Goal: Task Accomplishment & Management: Manage account settings

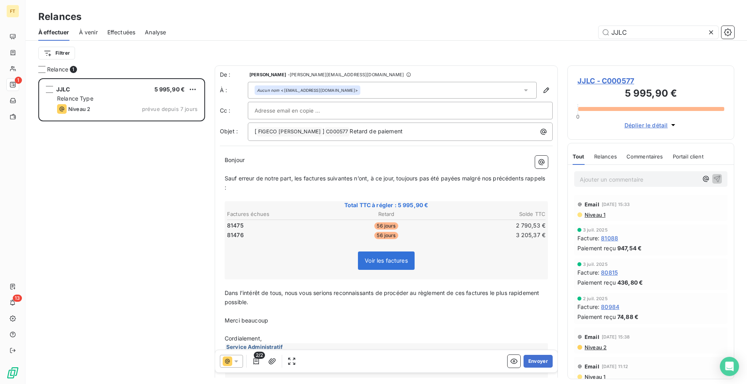
scroll to position [300, 161]
drag, startPoint x: 631, startPoint y: 32, endPoint x: 593, endPoint y: 23, distance: 39.7
click at [593, 23] on div "Relances À effectuer À venir Effectuées Analyse JJLC Filtrer" at bounding box center [387, 32] width 722 height 65
type input "2145"
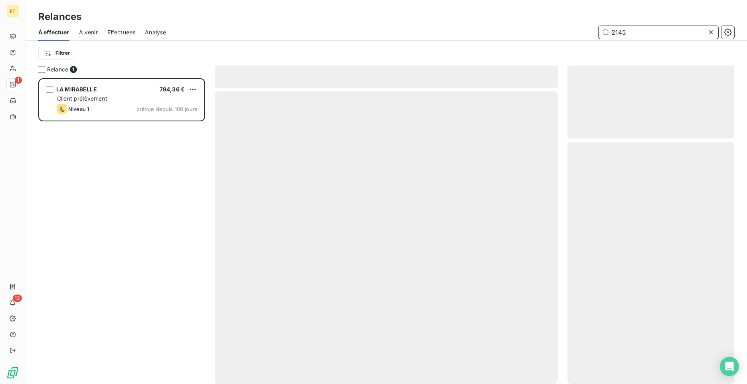
scroll to position [300, 161]
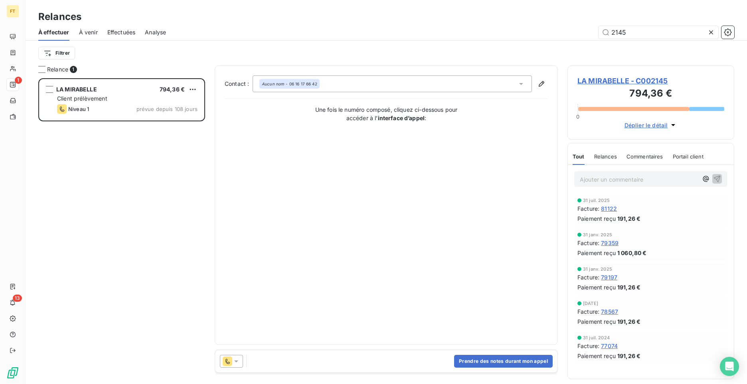
click at [611, 175] on p "Ajouter un commentaire ﻿" at bounding box center [639, 179] width 118 height 10
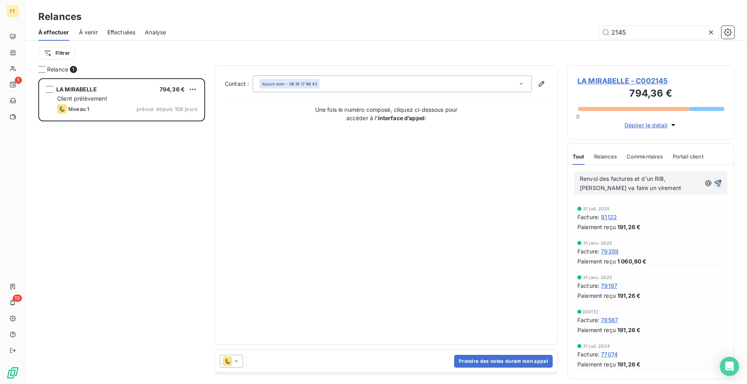
click at [717, 184] on icon "button" at bounding box center [718, 183] width 7 height 7
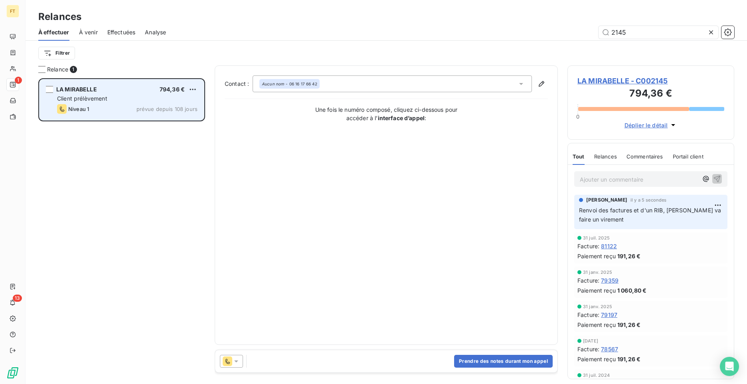
click at [101, 91] on div "LA MIRABELLE 794,36 €" at bounding box center [127, 89] width 141 height 7
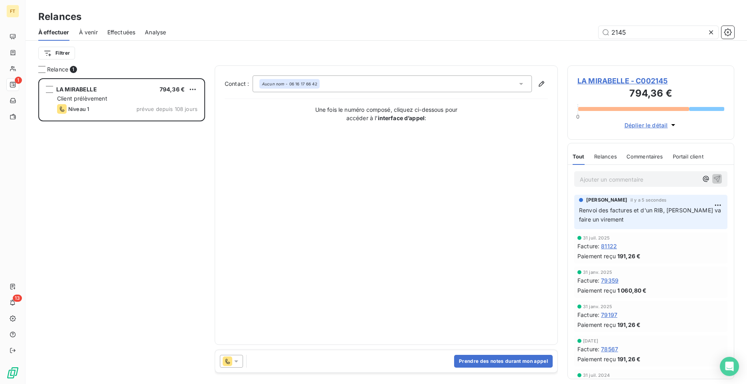
click at [601, 83] on span "LA MIRABELLE - C002145" at bounding box center [651, 80] width 147 height 11
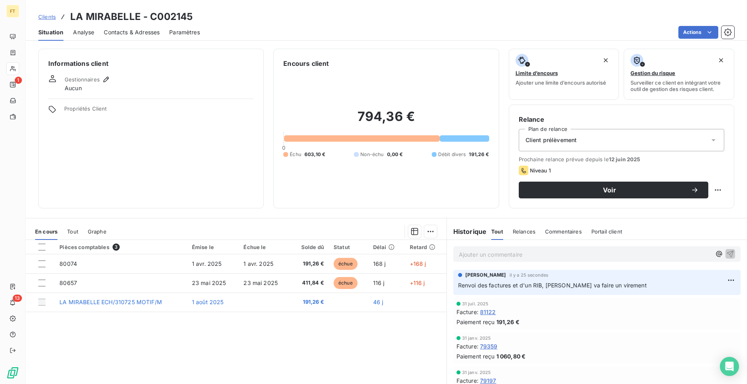
click at [67, 235] on div "Tout" at bounding box center [72, 231] width 11 height 17
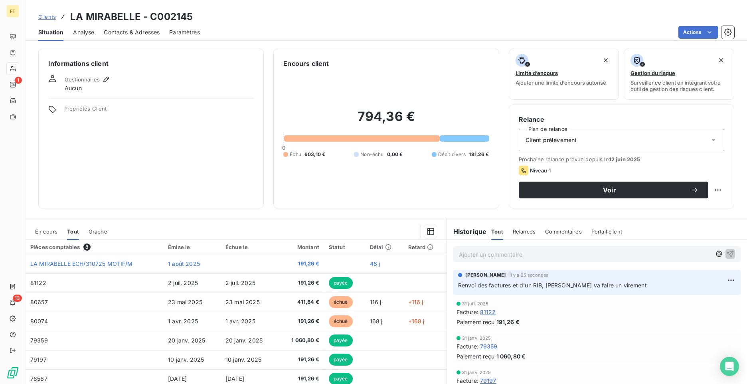
click at [46, 234] on span "En cours" at bounding box center [46, 231] width 22 height 6
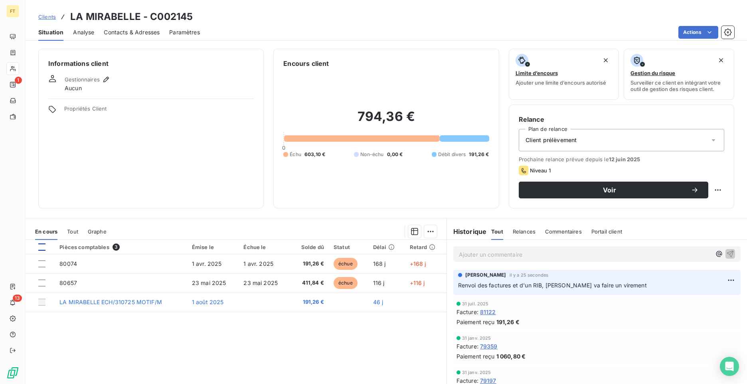
click at [41, 248] on div at bounding box center [41, 247] width 7 height 7
click at [426, 231] on html "FT 1 13 Clients LA MIRABELLE - C002145 Situation Analyse Contacts & Adresses Pa…" at bounding box center [373, 192] width 747 height 384
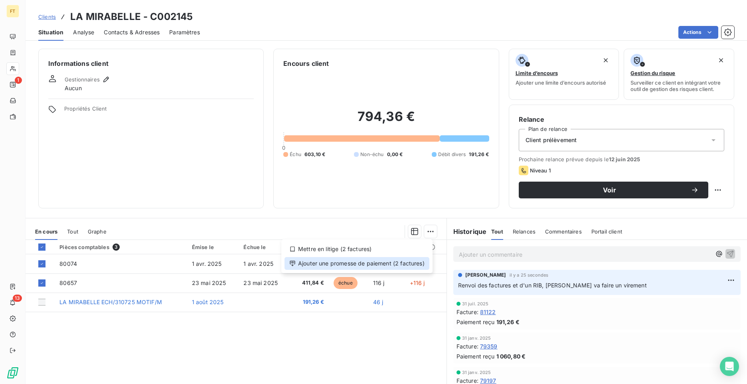
click at [403, 265] on div "Ajouter une promesse de paiement (2 factures)" at bounding box center [357, 263] width 145 height 13
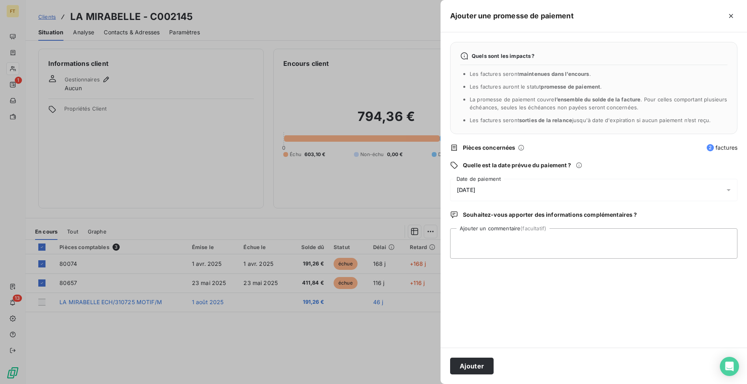
click at [500, 187] on div "[DATE]" at bounding box center [593, 190] width 287 height 22
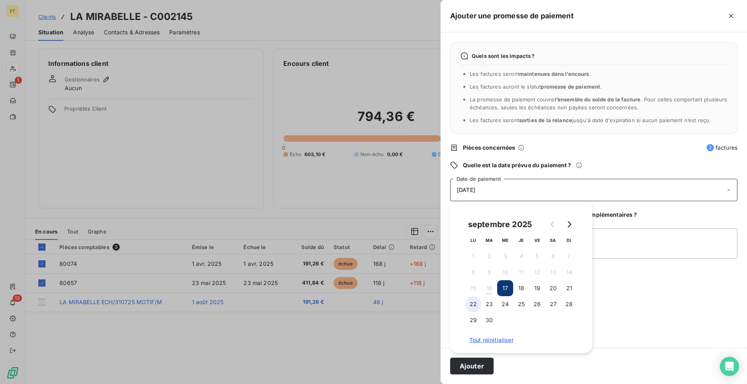
click at [474, 306] on button "22" at bounding box center [474, 304] width 16 height 16
click at [483, 365] on button "Ajouter" at bounding box center [472, 366] width 44 height 17
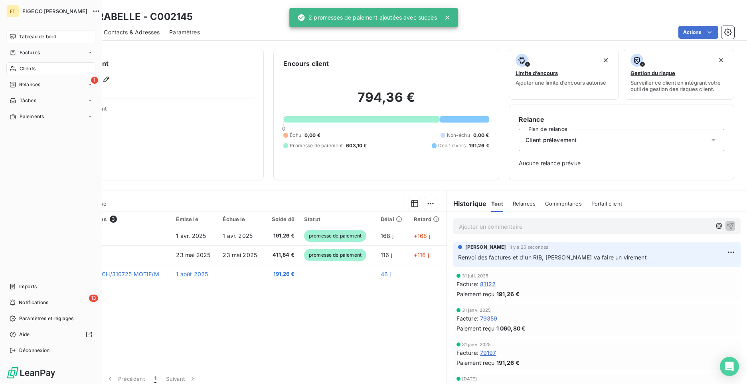
click at [37, 40] on div "Tableau de bord" at bounding box center [50, 36] width 89 height 13
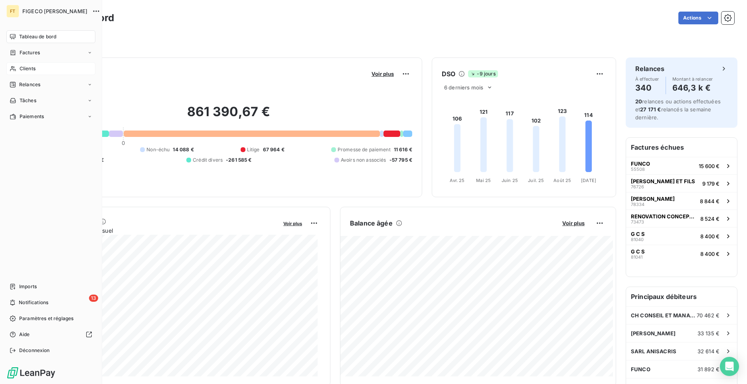
click at [35, 72] on div "Clients" at bounding box center [50, 68] width 89 height 13
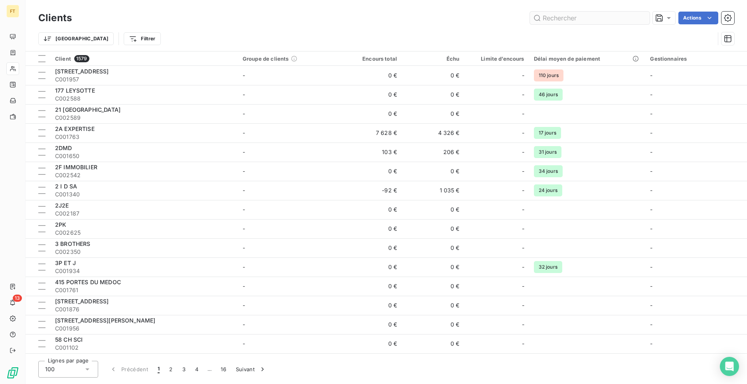
click at [597, 18] on input "text" at bounding box center [590, 18] width 120 height 13
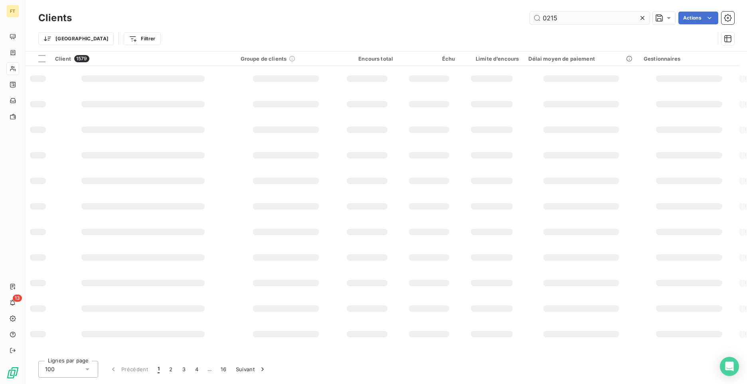
type input "0215"
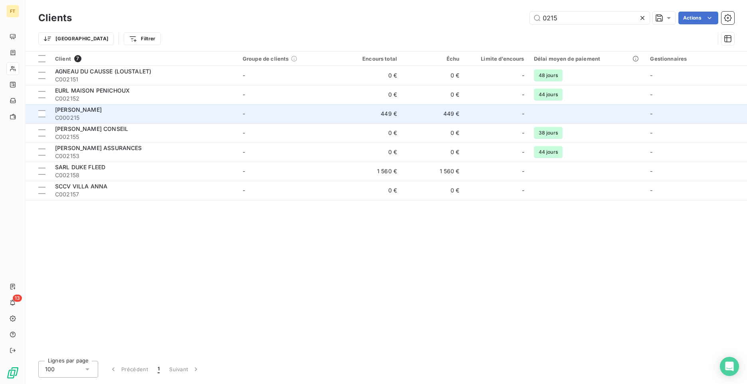
click at [109, 113] on div "[PERSON_NAME]" at bounding box center [144, 110] width 178 height 8
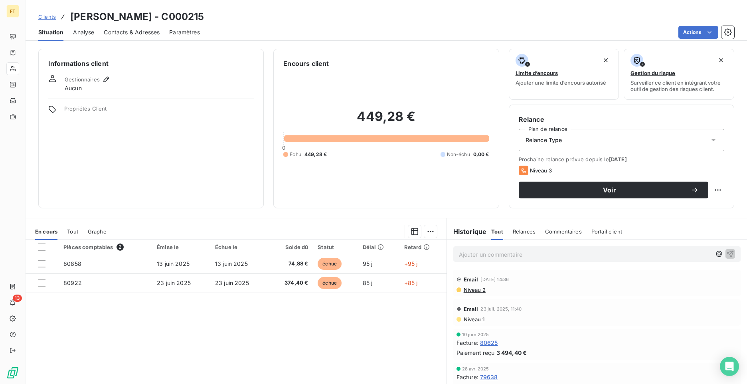
click at [507, 34] on div "Actions" at bounding box center [472, 32] width 525 height 13
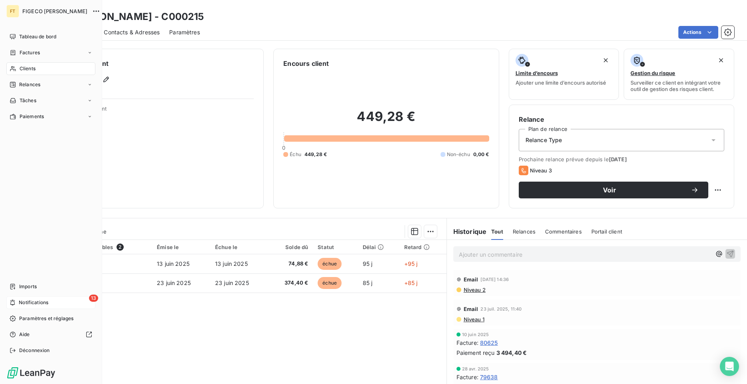
click at [22, 301] on span "Notifications" at bounding box center [34, 302] width 30 height 7
